Goal: Transaction & Acquisition: Download file/media

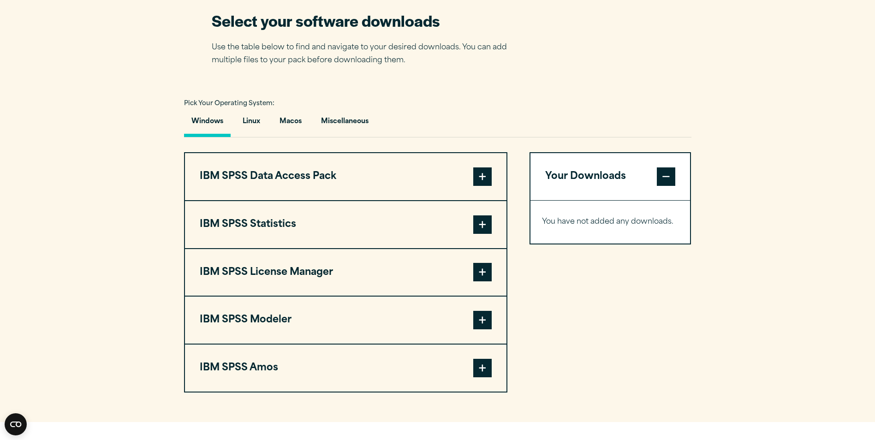
scroll to position [600, 0]
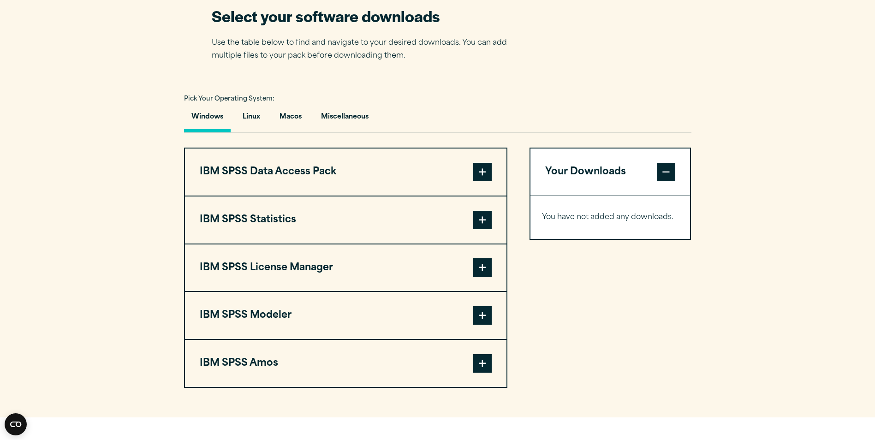
click at [398, 224] on button "IBM SPSS Statistics" at bounding box center [346, 220] width 322 height 47
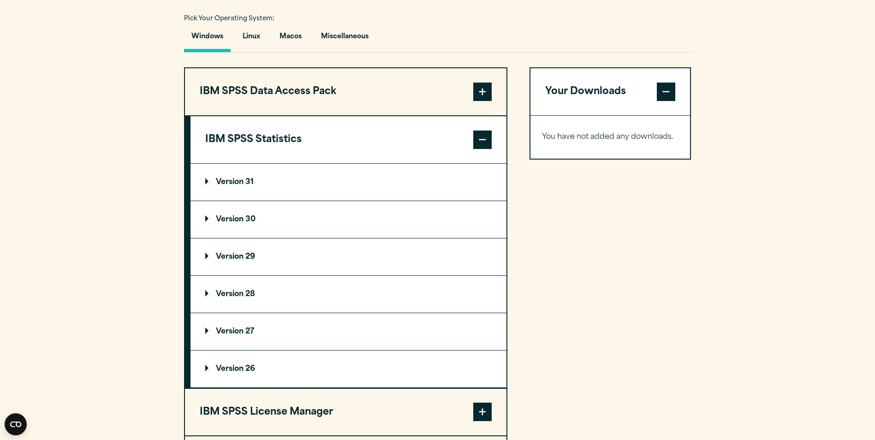
scroll to position [692, 0]
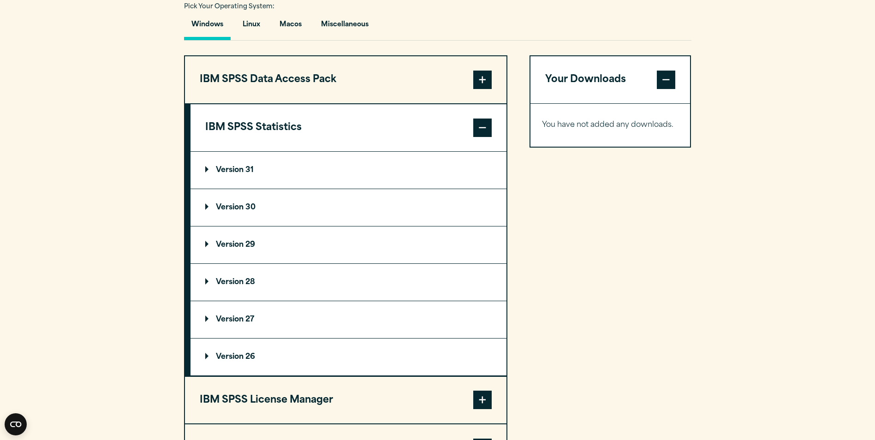
click at [259, 249] on summary "Version 29" at bounding box center [349, 245] width 316 height 37
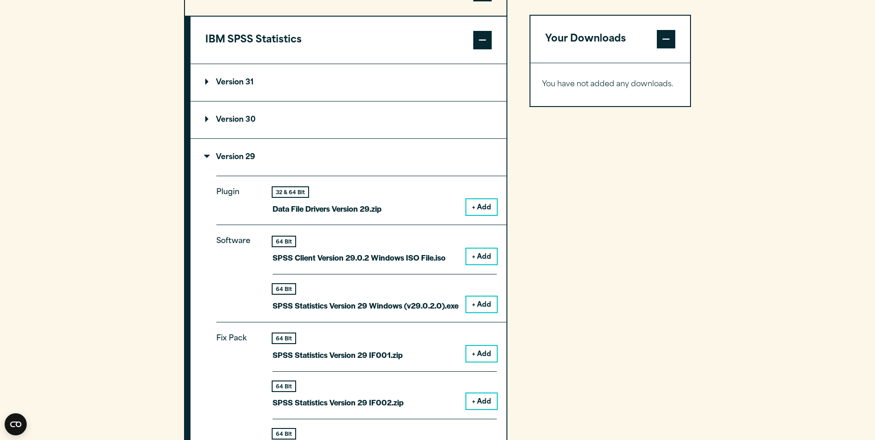
scroll to position [831, 0]
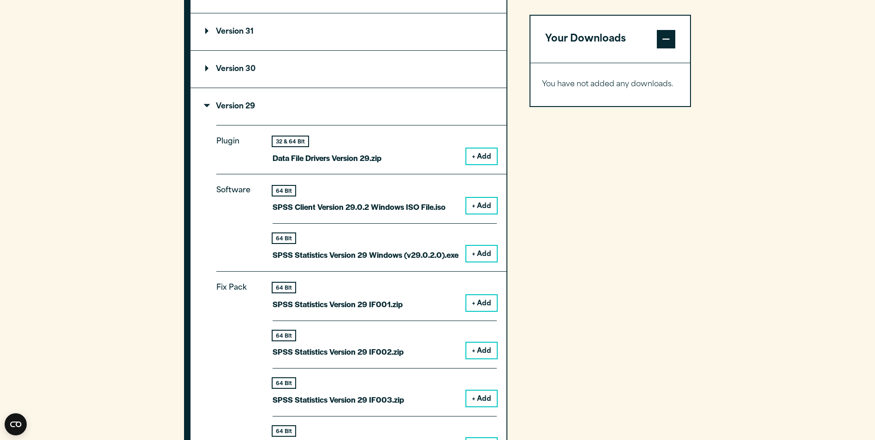
click at [281, 36] on summary "Version 31" at bounding box center [349, 31] width 316 height 37
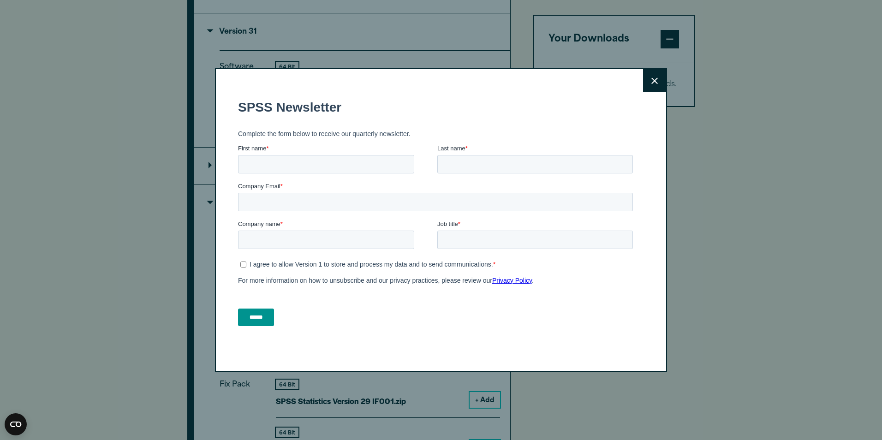
click at [644, 82] on button "Close" at bounding box center [654, 80] width 23 height 23
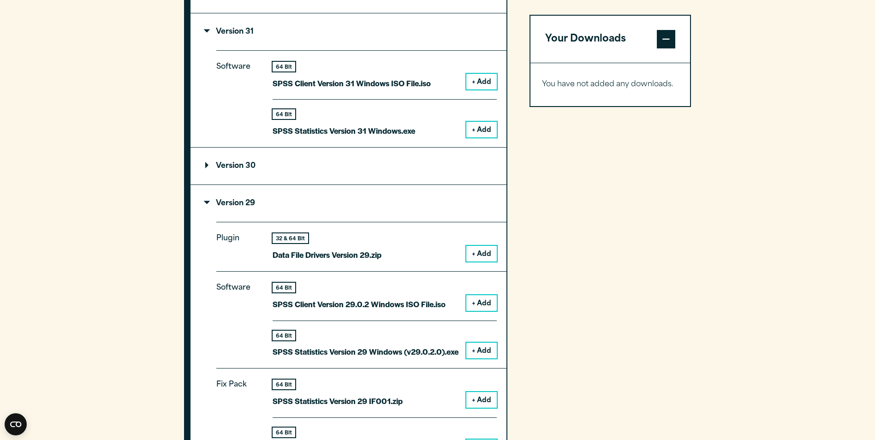
click at [481, 129] on button "+ Add" at bounding box center [482, 130] width 30 height 16
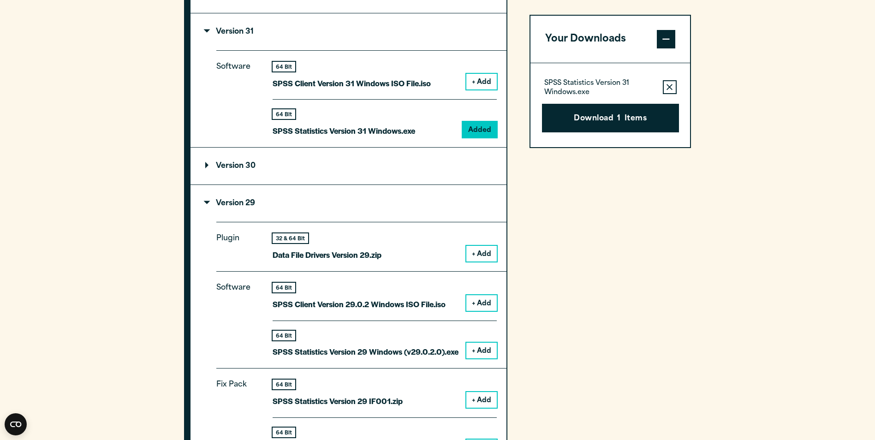
click at [473, 84] on button "+ Add" at bounding box center [482, 82] width 30 height 16
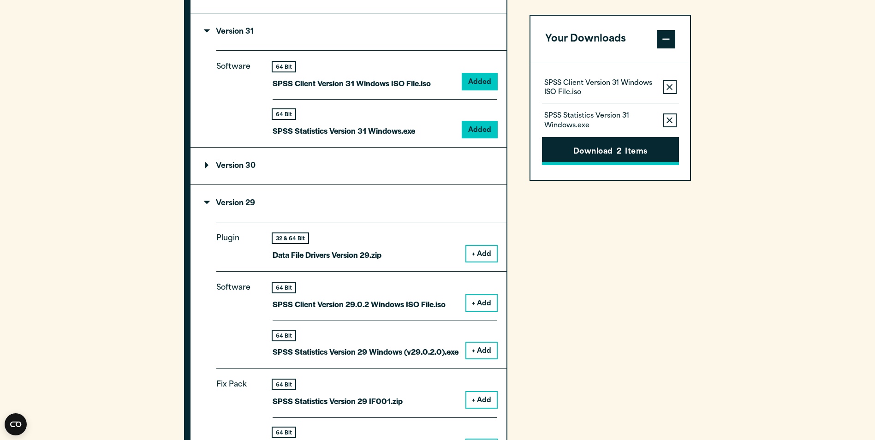
click at [574, 151] on button "Download 2 Items" at bounding box center [610, 151] width 137 height 29
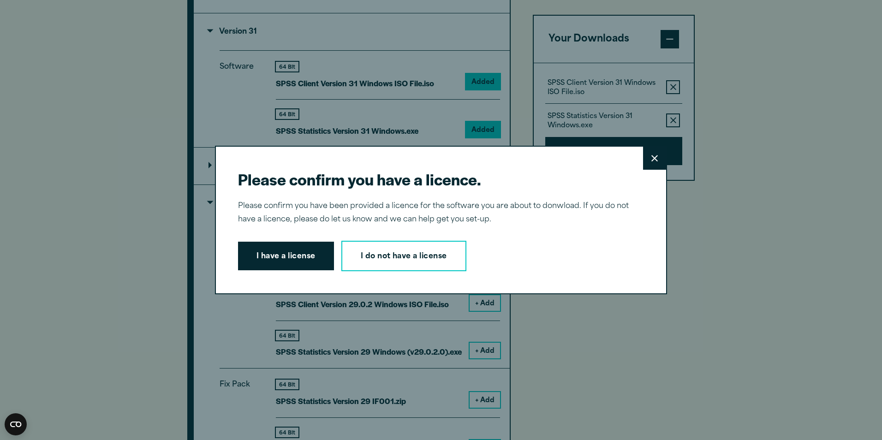
click at [289, 252] on button "I have a license" at bounding box center [286, 256] width 96 height 29
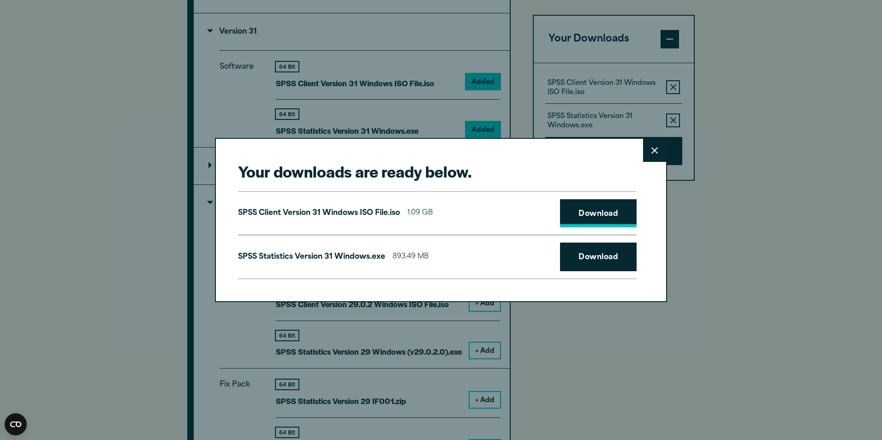
click at [584, 221] on link "Download" at bounding box center [598, 213] width 77 height 29
click at [587, 262] on link "Download" at bounding box center [598, 257] width 77 height 29
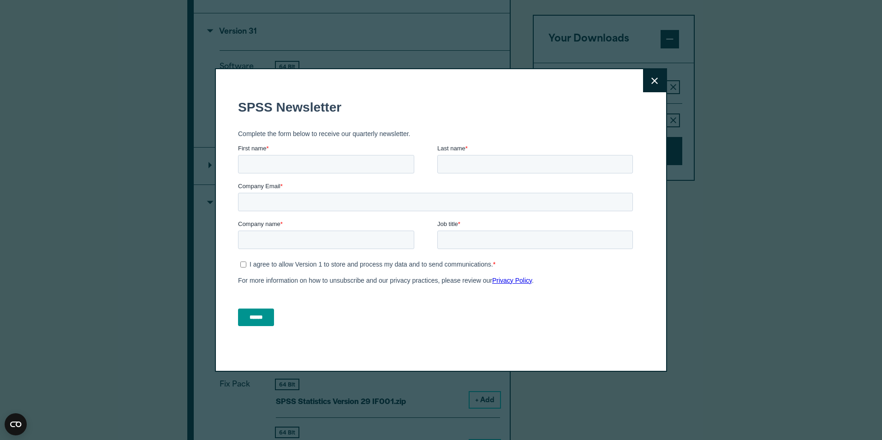
click at [649, 87] on button "Close" at bounding box center [654, 80] width 23 height 23
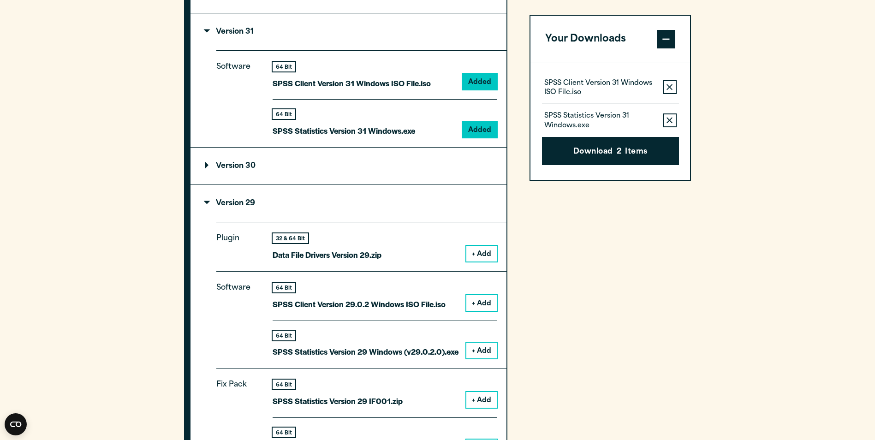
drag, startPoint x: 859, startPoint y: 0, endPoint x: 609, endPoint y: 186, distance: 311.9
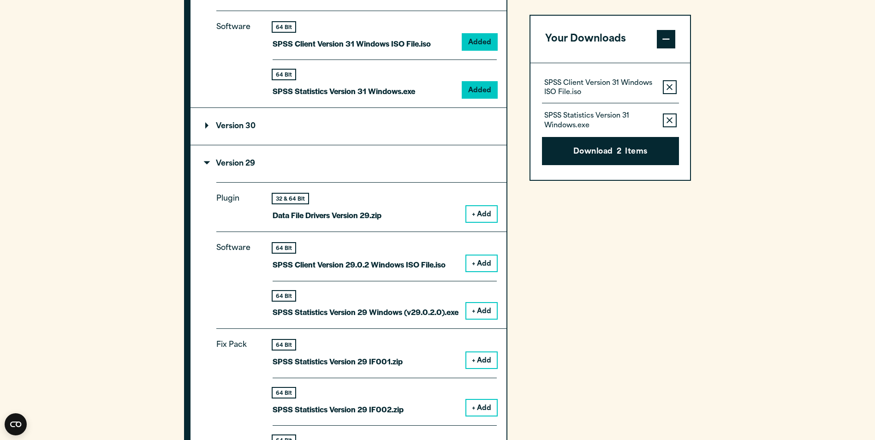
scroll to position [923, 0]
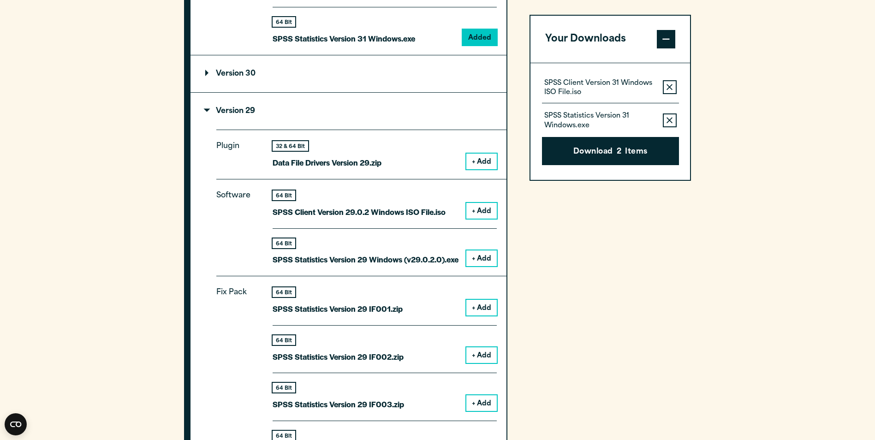
click at [697, 198] on section "Select your software downloads Use the table below to find and navigate to your…" at bounding box center [437, 395] width 875 height 1485
